Goal: Find specific page/section: Find specific page/section

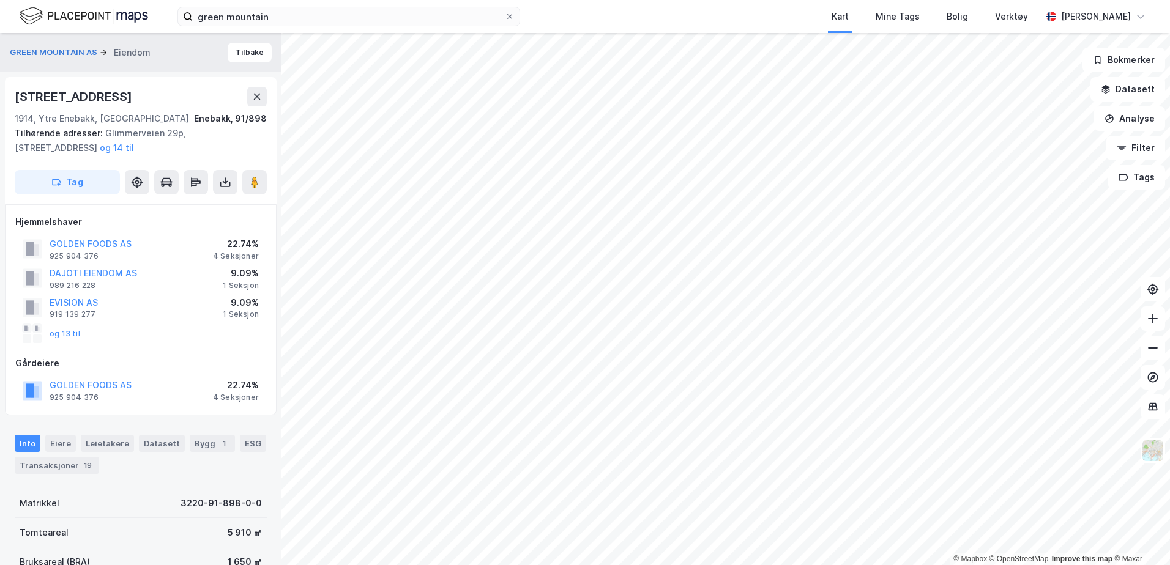
click at [91, 18] on img at bounding box center [84, 16] width 129 height 21
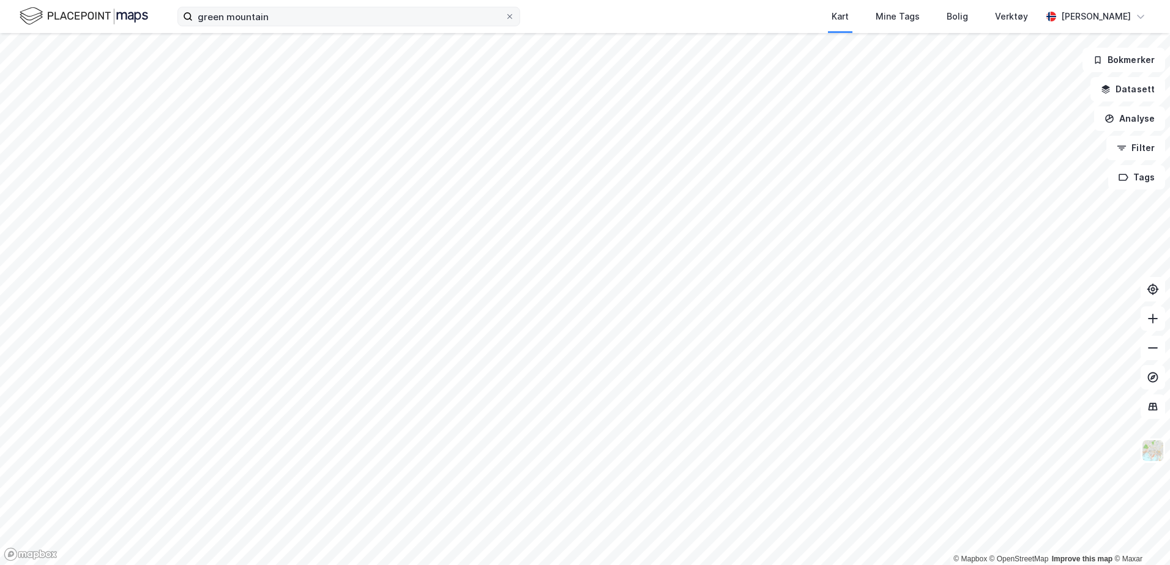
drag, startPoint x: 290, startPoint y: 29, endPoint x: 253, endPoint y: 15, distance: 39.9
click at [229, 21] on div "green mountain Kart Mine Tags Bolig Verktøy [PERSON_NAME]" at bounding box center [585, 16] width 1170 height 33
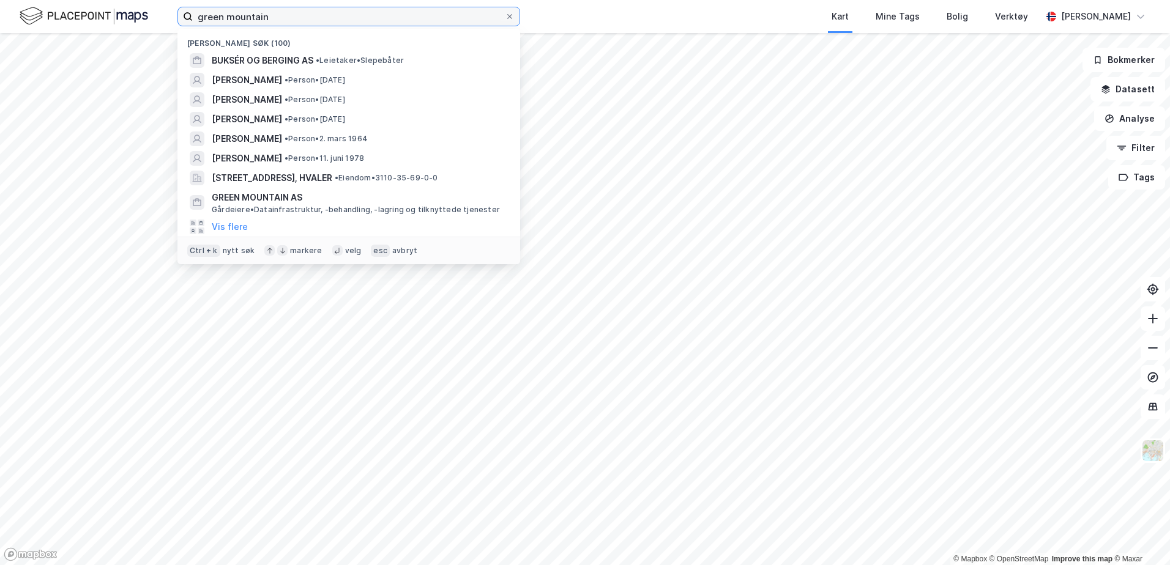
drag, startPoint x: 280, startPoint y: 13, endPoint x: 23, endPoint y: 1, distance: 257.9
click at [23, 1] on div "green mountain Nylige søk (100) BUKSÉR OG BERGING AS • Leietaker • Slepebåter […" at bounding box center [585, 16] width 1170 height 33
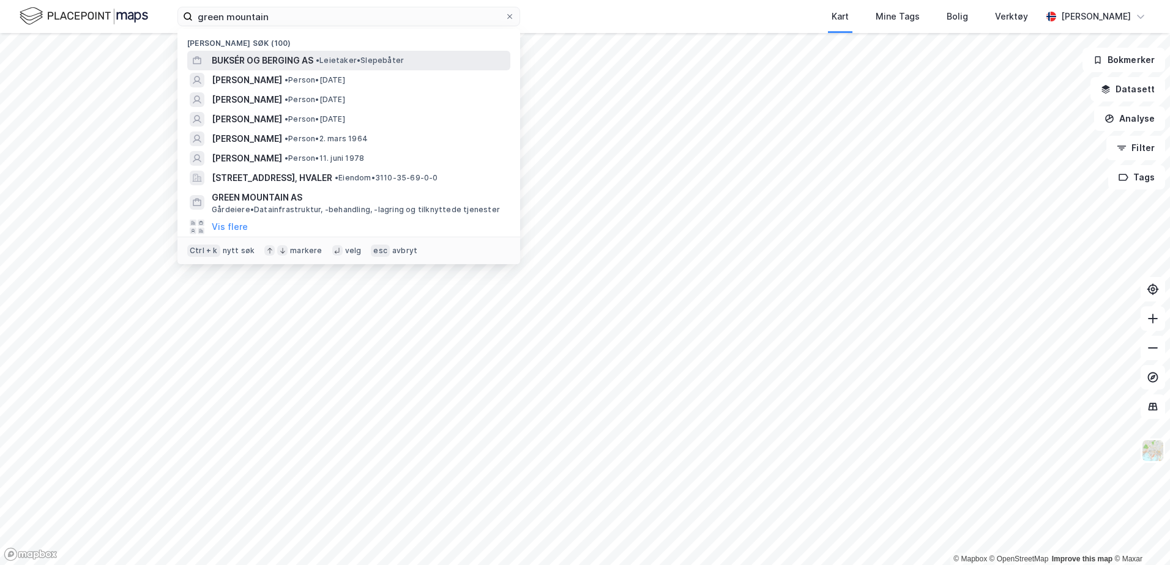
click at [258, 61] on span "BUKSÉR OG BERGING AS" at bounding box center [263, 60] width 102 height 15
